Goal: Information Seeking & Learning: Learn about a topic

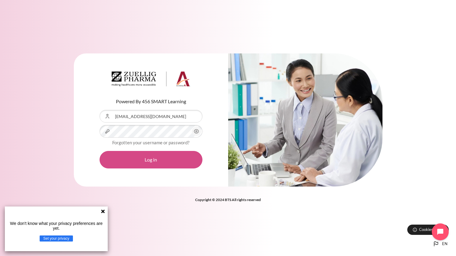
click at [149, 160] on button "Log in" at bounding box center [150, 160] width 103 height 18
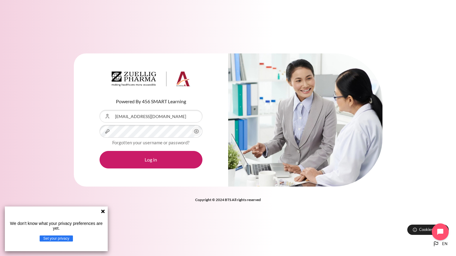
click at [102, 212] on icon at bounding box center [103, 212] width 4 height 4
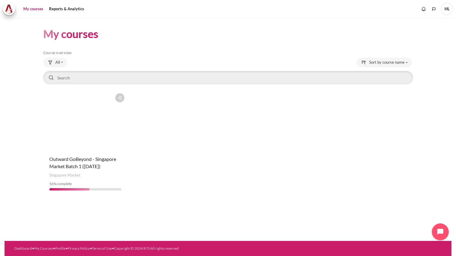
click at [79, 134] on figure "Content" at bounding box center [85, 120] width 84 height 60
click at [103, 161] on span "Outward GoBeyond - Singapore Market Batch 1 ([DATE])" at bounding box center [82, 162] width 67 height 13
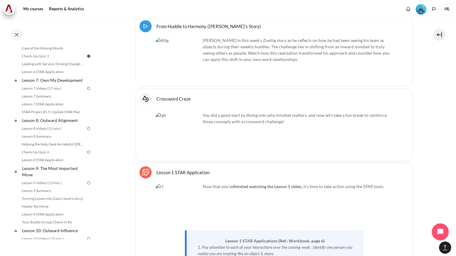
scroll to position [393, 0]
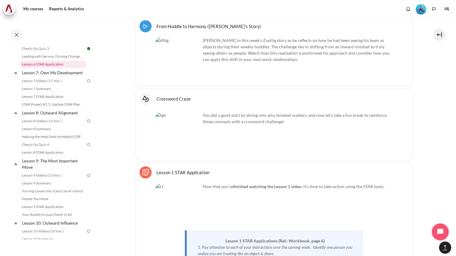
click at [71, 68] on link "Lesson 6 STAR Application" at bounding box center [53, 64] width 66 height 7
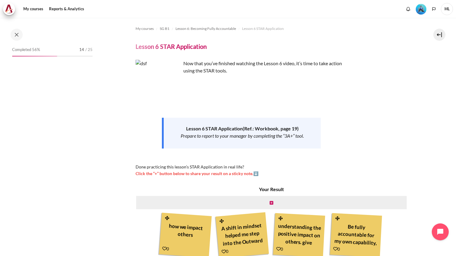
click at [214, 128] on strong "Lesson 6 STAR Application" at bounding box center [214, 129] width 57 height 6
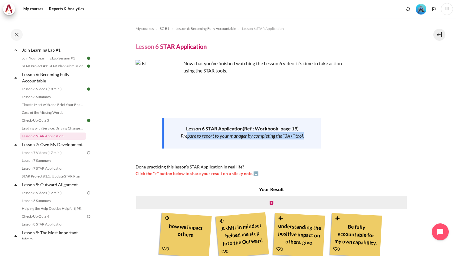
drag, startPoint x: 187, startPoint y: 137, endPoint x: 304, endPoint y: 138, distance: 117.3
click at [304, 138] on div "Prepare to report to your manager by completing the “3A+” tool." at bounding box center [241, 135] width 135 height 7
click at [231, 141] on div "Lesson 6 STAR Application ( Ref.: Workbook, page 19) Prepare to report to your …" at bounding box center [241, 133] width 159 height 31
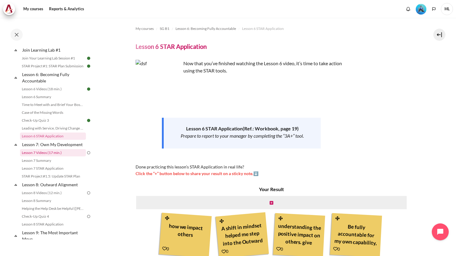
click at [50, 157] on link "Lesson 7 Videos (17 min.)" at bounding box center [53, 152] width 66 height 7
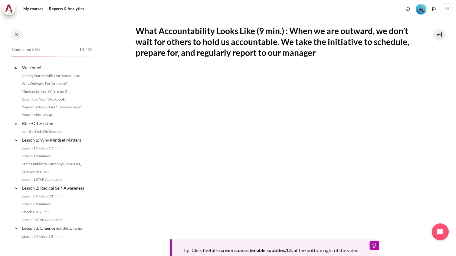
scroll to position [338, 0]
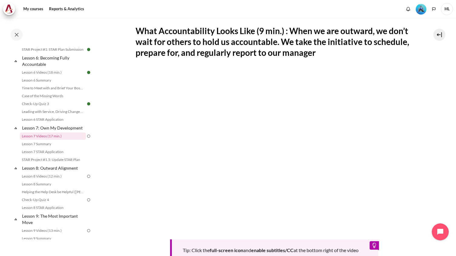
click at [129, 156] on section "My courses SG B1 Lesson 7: Own My Development Lesson 7 Videos (17 min.) Lesson …" at bounding box center [274, 123] width 354 height 453
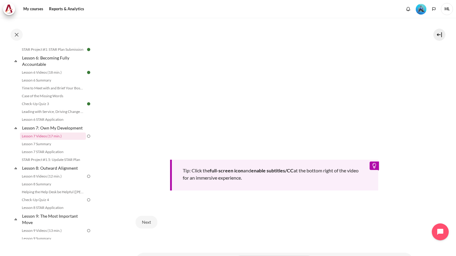
scroll to position [228, 0]
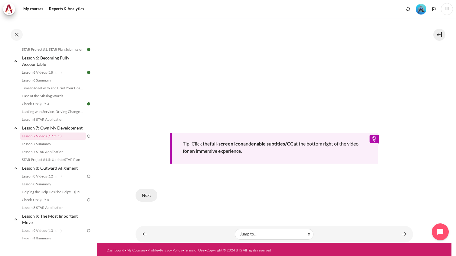
click at [145, 193] on button "Next" at bounding box center [146, 195] width 22 height 13
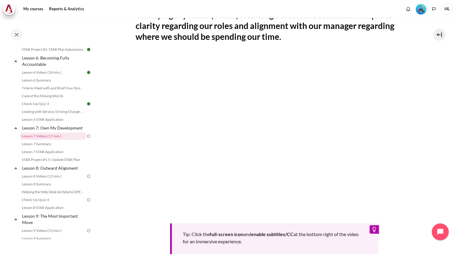
scroll to position [107, 0]
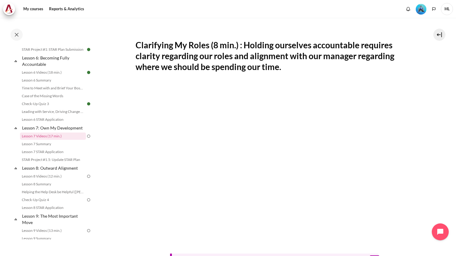
click at [119, 154] on section "My courses SG B1 Lesson 7: Own My Development Lesson 7 Videos (17 min.) Lesson …" at bounding box center [274, 137] width 354 height 453
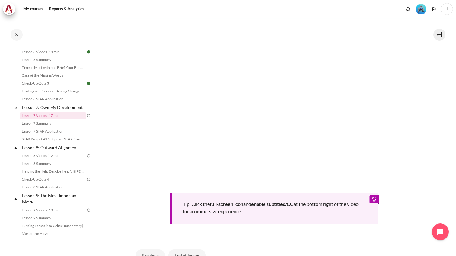
scroll to position [197, 0]
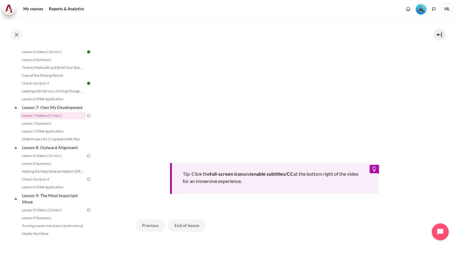
click at [181, 227] on button "End of lesson" at bounding box center [186, 226] width 37 height 13
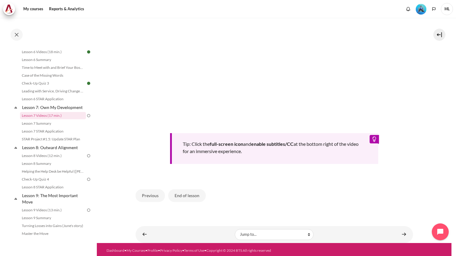
scroll to position [228, 0]
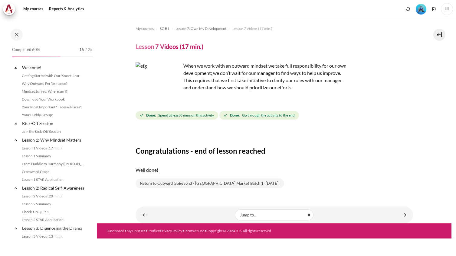
scroll to position [338, 0]
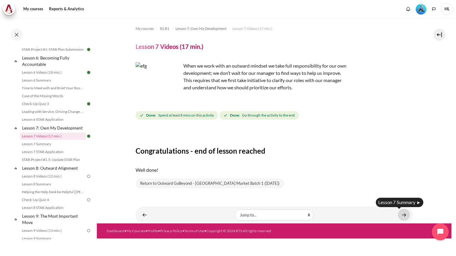
click at [404, 216] on link "Content" at bounding box center [404, 215] width 12 height 12
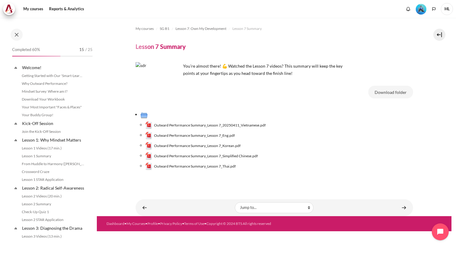
scroll to position [346, 0]
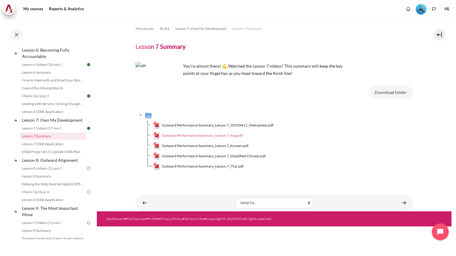
click at [223, 134] on span "Outward Performance Summary_Lesson 7_Eng.pdf" at bounding box center [202, 135] width 81 height 5
click at [308, 105] on div "Download folder Outward Performance Summary_Lesson 7_20250411_Vietnamese.pdf Ou…" at bounding box center [273, 131] width 277 height 91
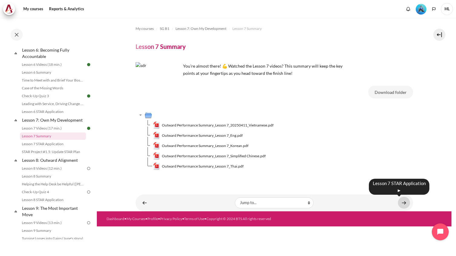
click at [405, 202] on link "Content" at bounding box center [404, 203] width 12 height 12
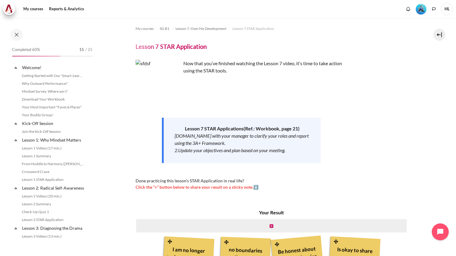
scroll to position [353, 0]
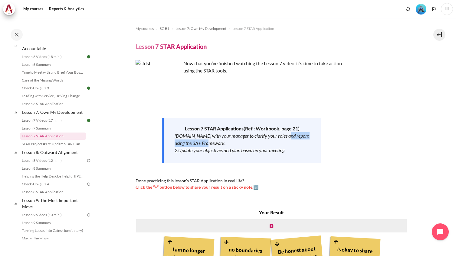
drag, startPoint x: 283, startPoint y: 137, endPoint x: 288, endPoint y: 145, distance: 9.4
click at [288, 145] on div "1.Meet with your manager to clarify your roles and report using the 3A+ Framewo…" at bounding box center [241, 139] width 135 height 15
drag, startPoint x: 236, startPoint y: 151, endPoint x: 262, endPoint y: 161, distance: 27.3
click at [262, 161] on div "Lesson 7 STAR Applications (Ref.: Workbook, page 21) 1.Meet with your manager t…" at bounding box center [241, 140] width 159 height 45
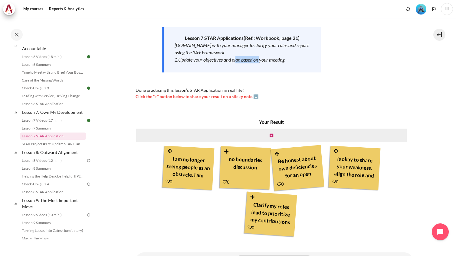
scroll to position [119, 0]
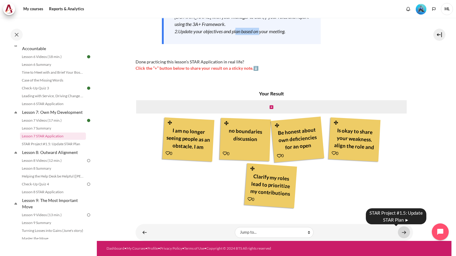
click at [401, 235] on link "Content" at bounding box center [404, 233] width 12 height 12
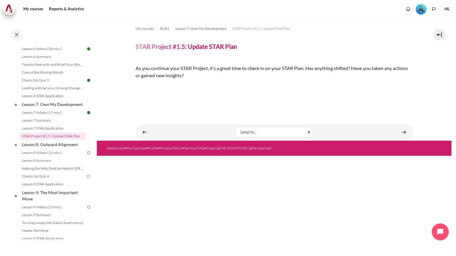
scroll to position [47, 0]
click at [398, 138] on link "Content" at bounding box center [404, 132] width 12 height 12
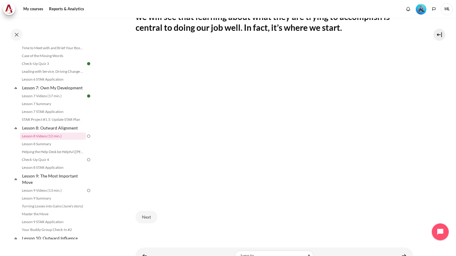
scroll to position [175, 0]
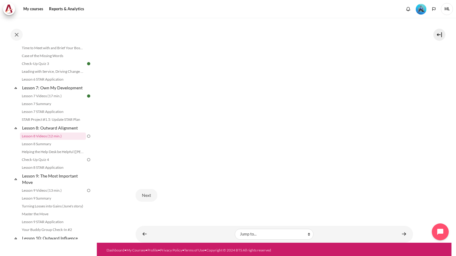
click at [423, 107] on section "My courses SG B1 Lesson 8: Outward Alignment Lesson 8 Videos (12 min.) Lesson 8…" at bounding box center [274, 43] width 354 height 400
click at [144, 193] on button "Next" at bounding box center [146, 195] width 22 height 13
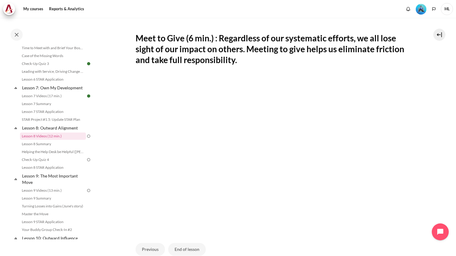
scroll to position [115, 0]
